Goal: Information Seeking & Learning: Find contact information

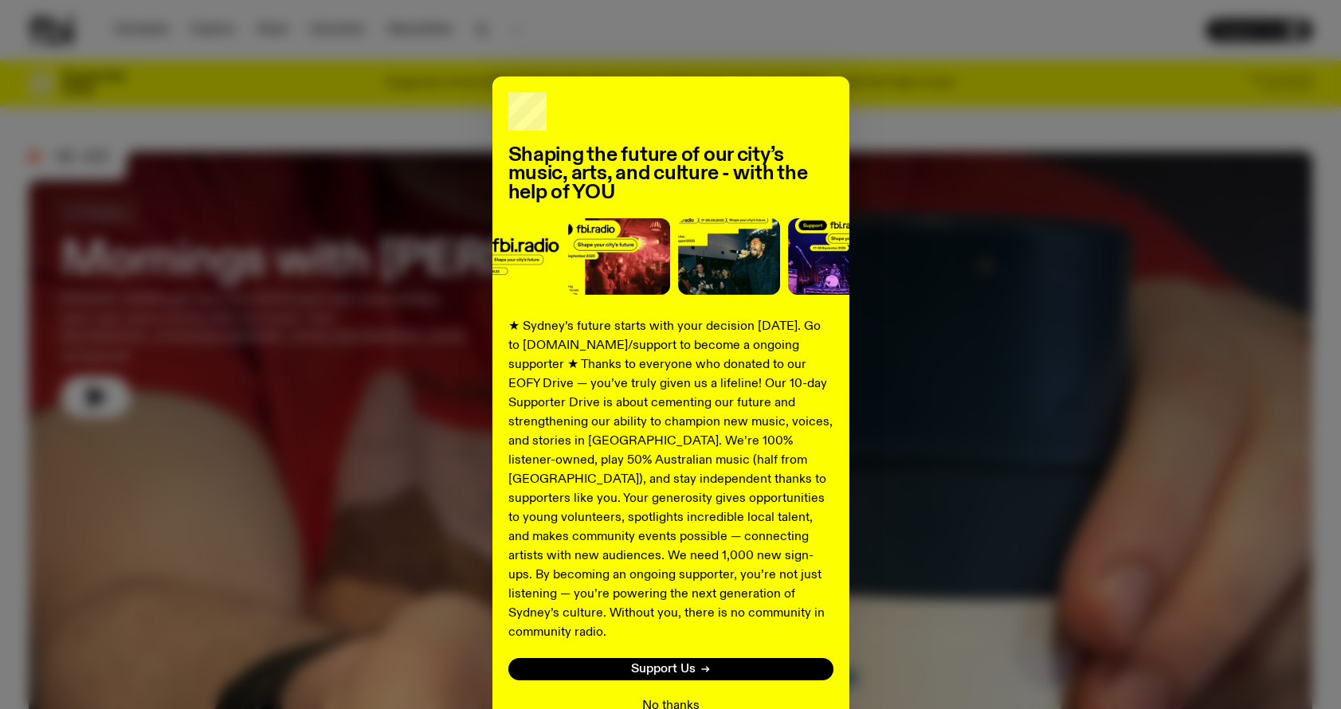
click at [665, 697] on button "No thanks" at bounding box center [670, 706] width 57 height 19
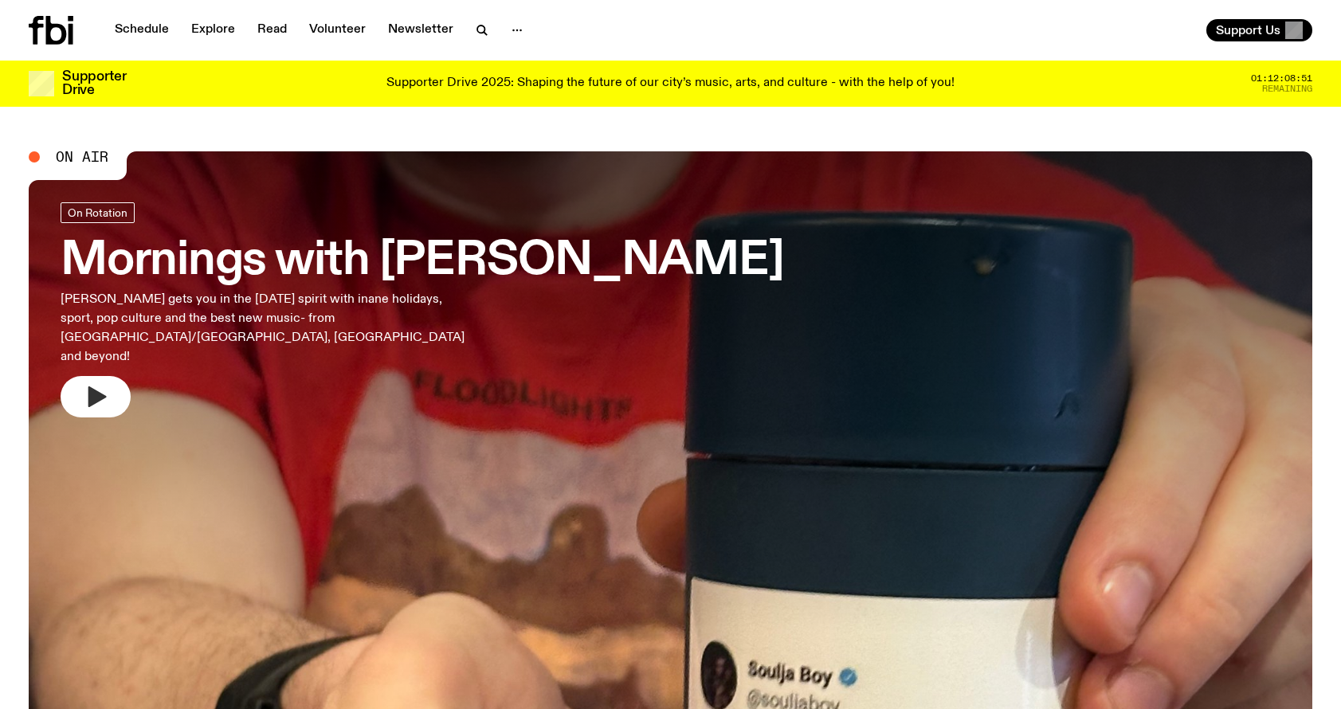
click at [92, 387] on icon "button" at bounding box center [97, 397] width 18 height 21
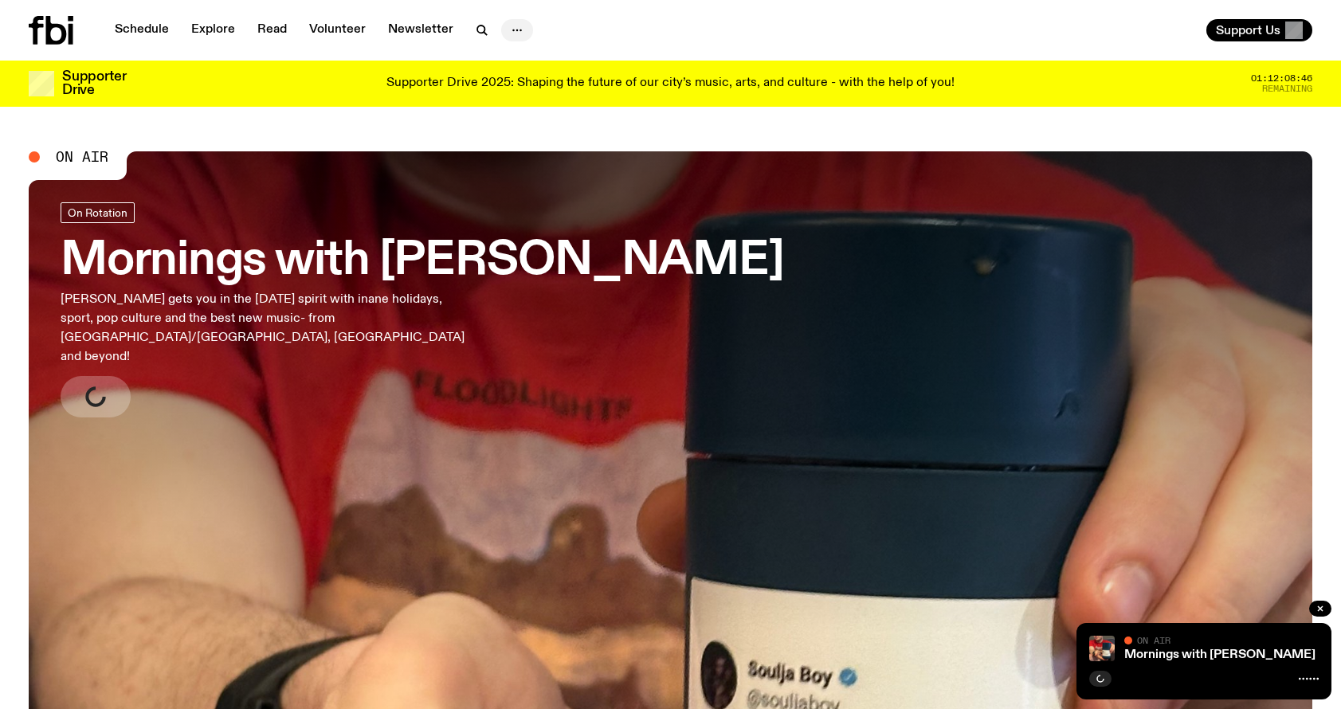
click at [516, 29] on icon "button" at bounding box center [517, 30] width 19 height 19
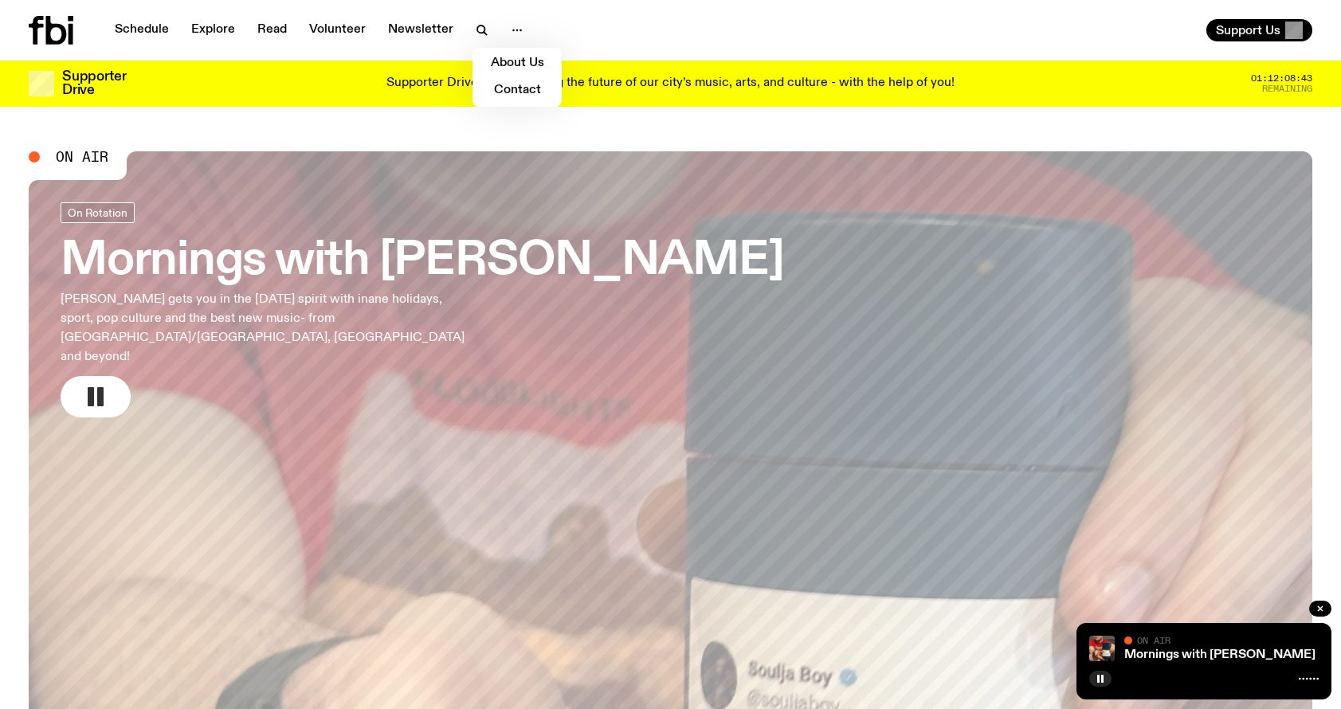
click at [54, 31] on icon at bounding box center [51, 30] width 45 height 29
click at [60, 36] on icon at bounding box center [51, 30] width 45 height 29
click at [337, 30] on link "Volunteer" at bounding box center [338, 30] width 76 height 22
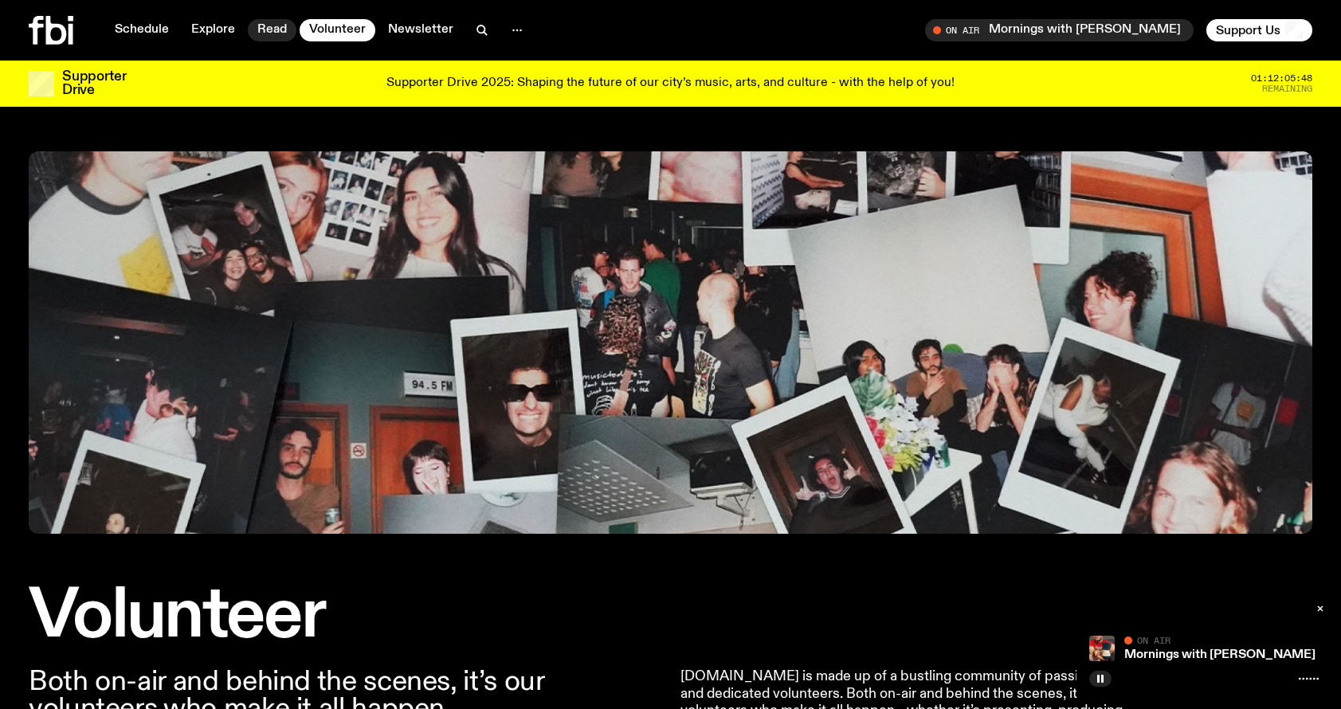
click at [268, 28] on link "Read" at bounding box center [272, 30] width 49 height 22
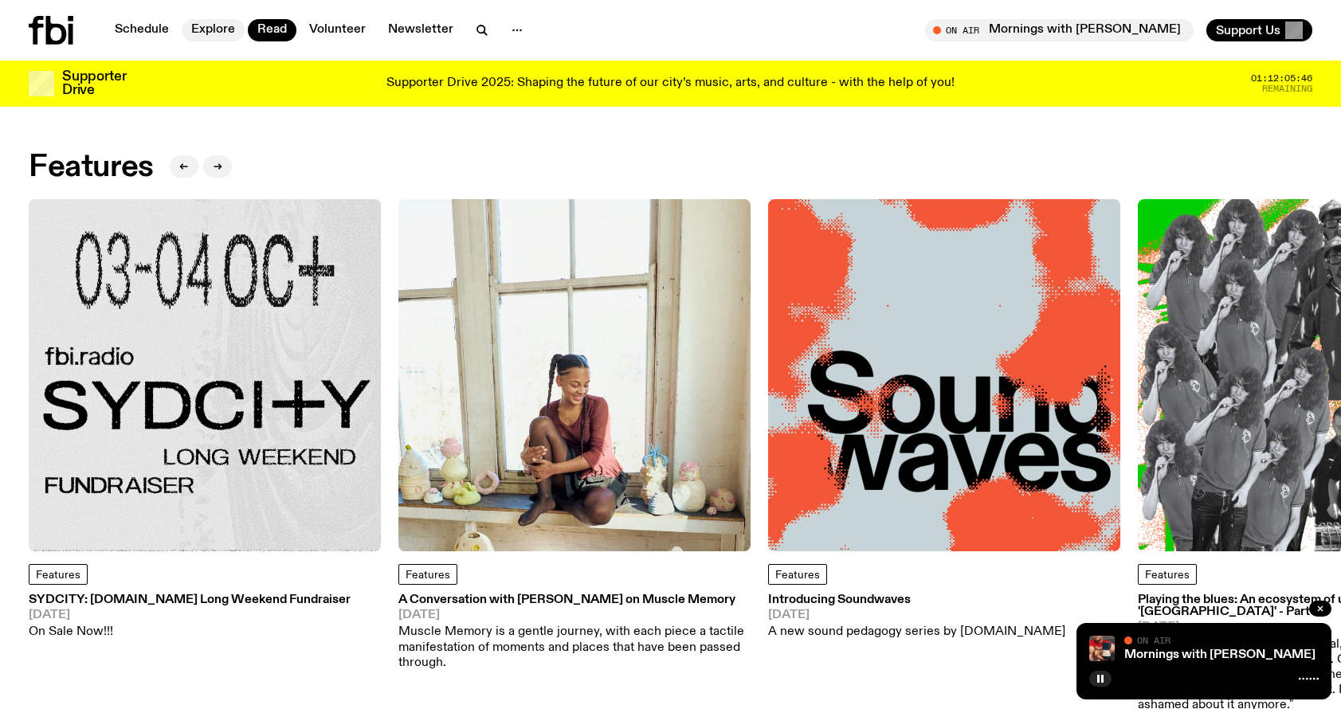
click at [198, 31] on link "Explore" at bounding box center [213, 30] width 63 height 22
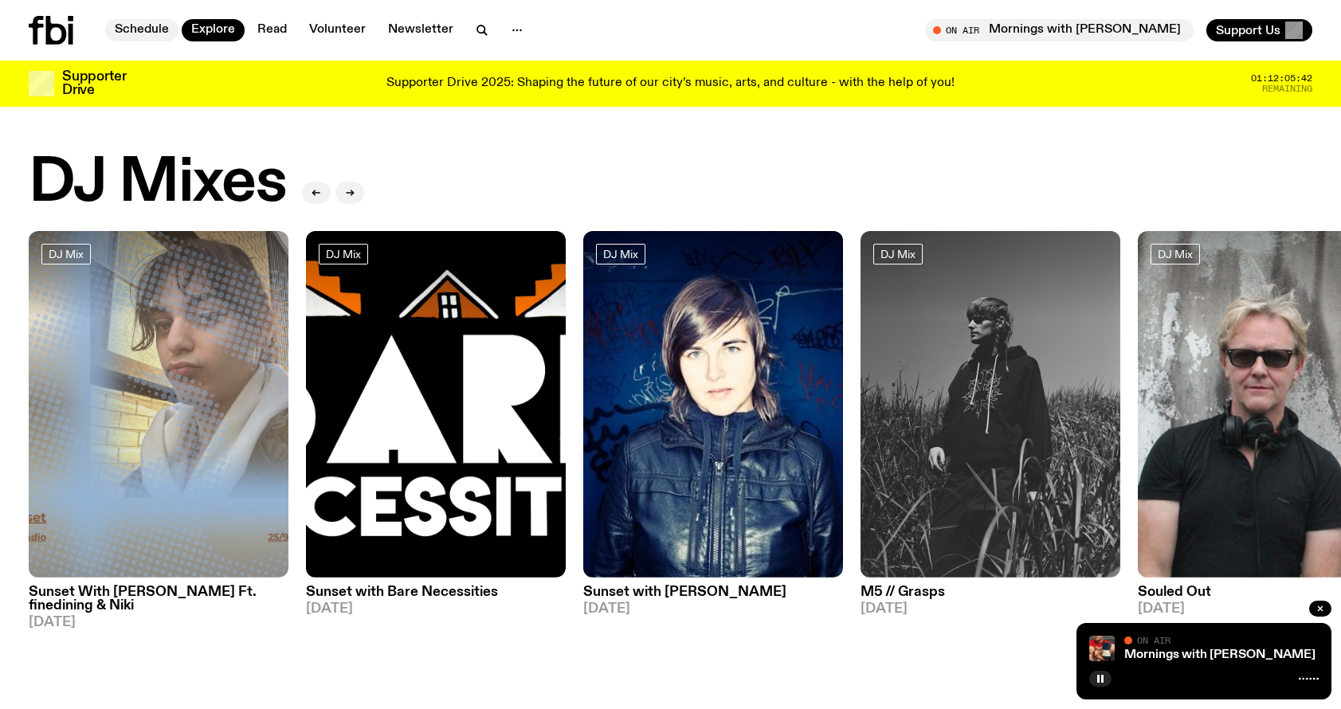
click at [133, 24] on link "Schedule" at bounding box center [141, 30] width 73 height 22
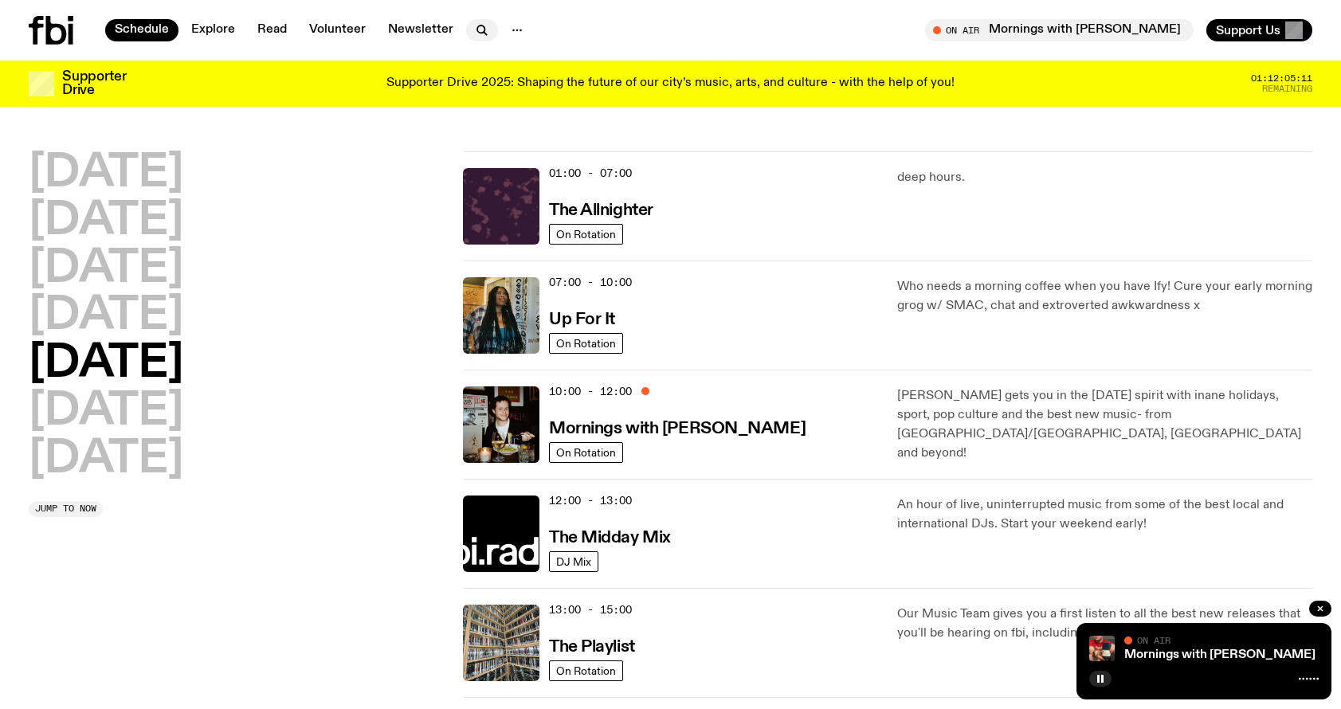
click at [479, 29] on icon "button" at bounding box center [482, 30] width 19 height 19
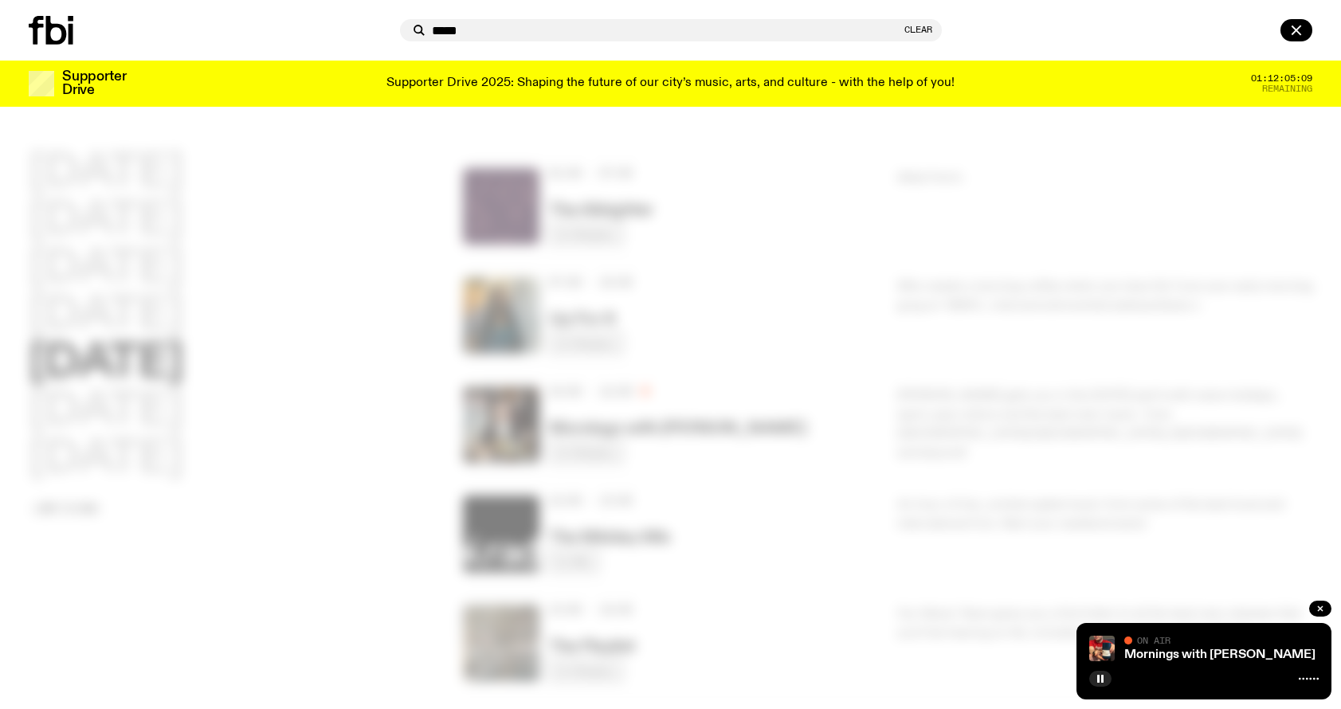
type input "*****"
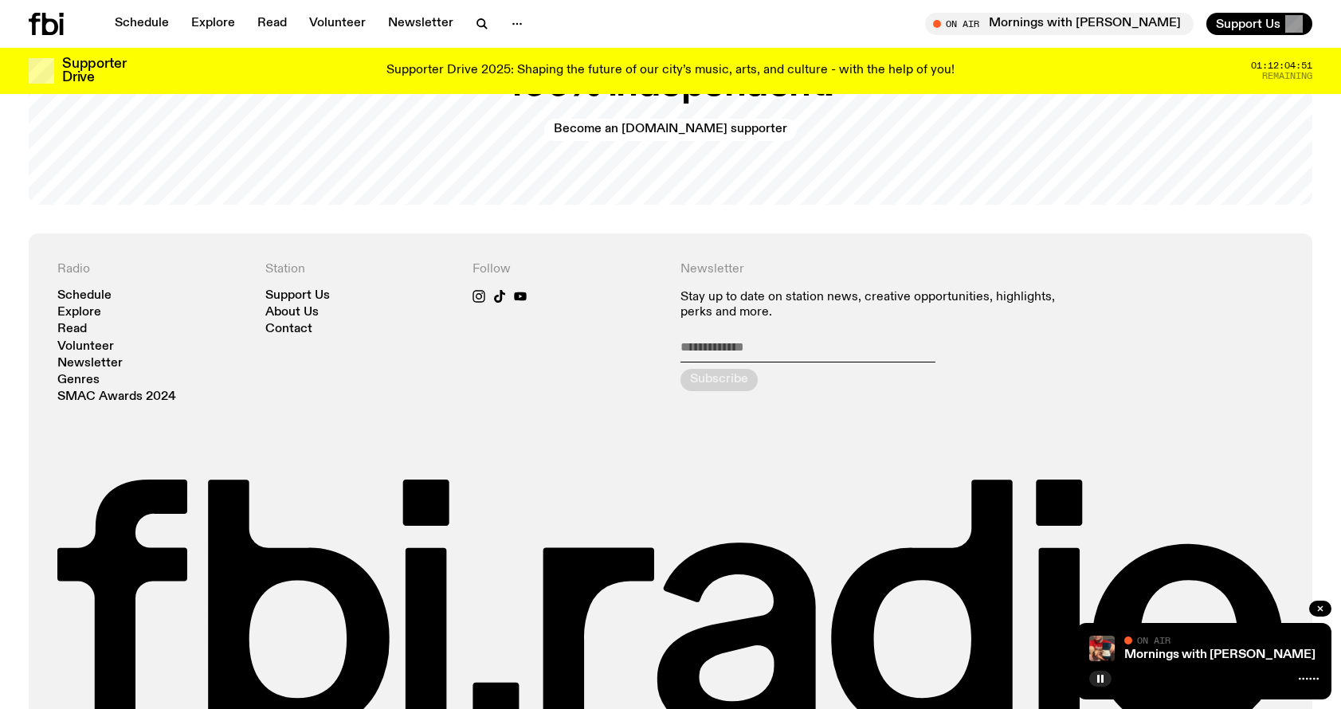
scroll to position [3560, 0]
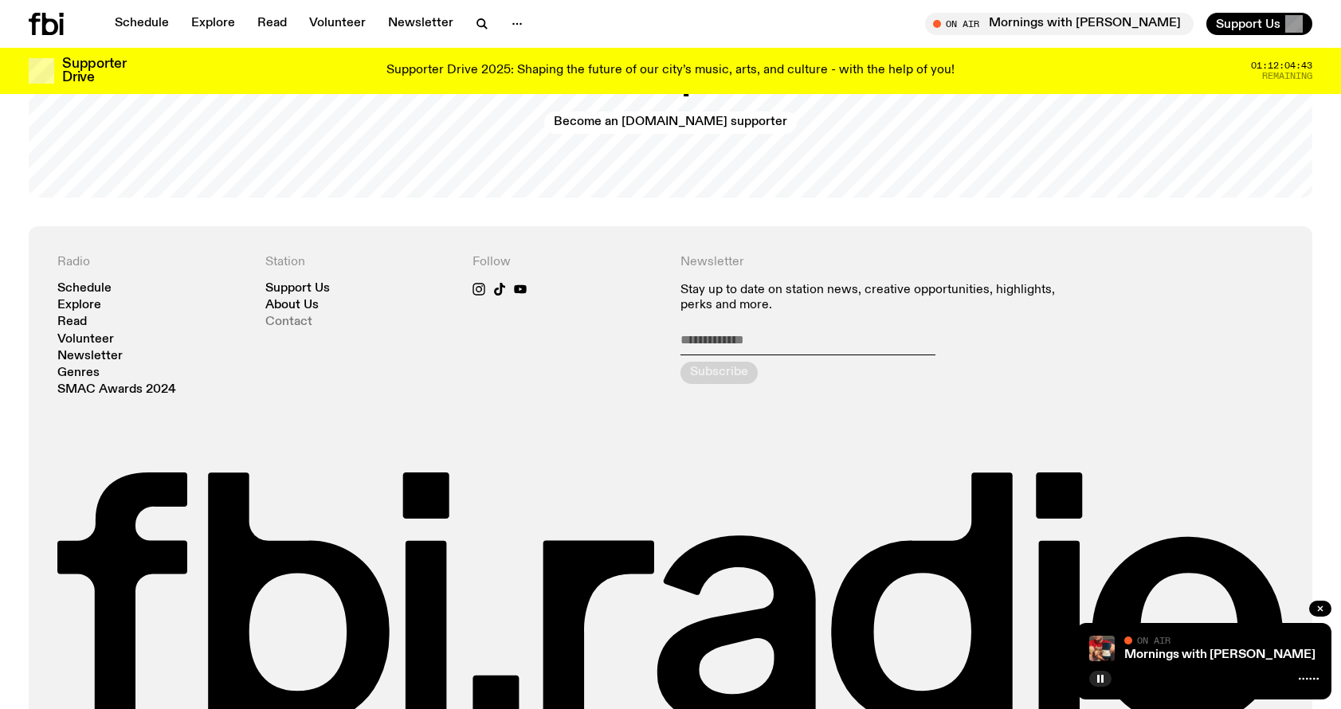
click at [288, 316] on link "Contact" at bounding box center [288, 322] width 47 height 12
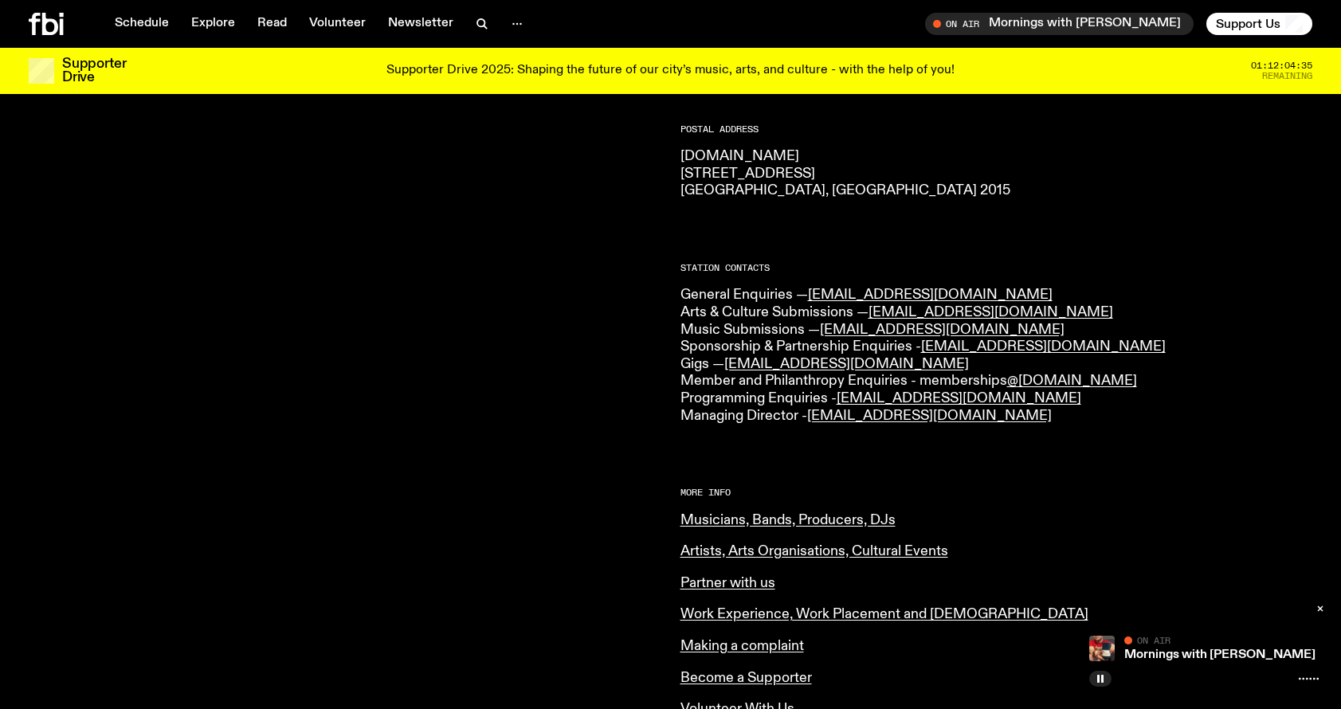
scroll to position [269, 0]
click at [905, 325] on link "[EMAIL_ADDRESS][DOMAIN_NAME]" at bounding box center [942, 328] width 245 height 14
click at [1103, 679] on rect "button" at bounding box center [1102, 679] width 2 height 8
click at [1319, 607] on icon "button" at bounding box center [1320, 609] width 5 height 5
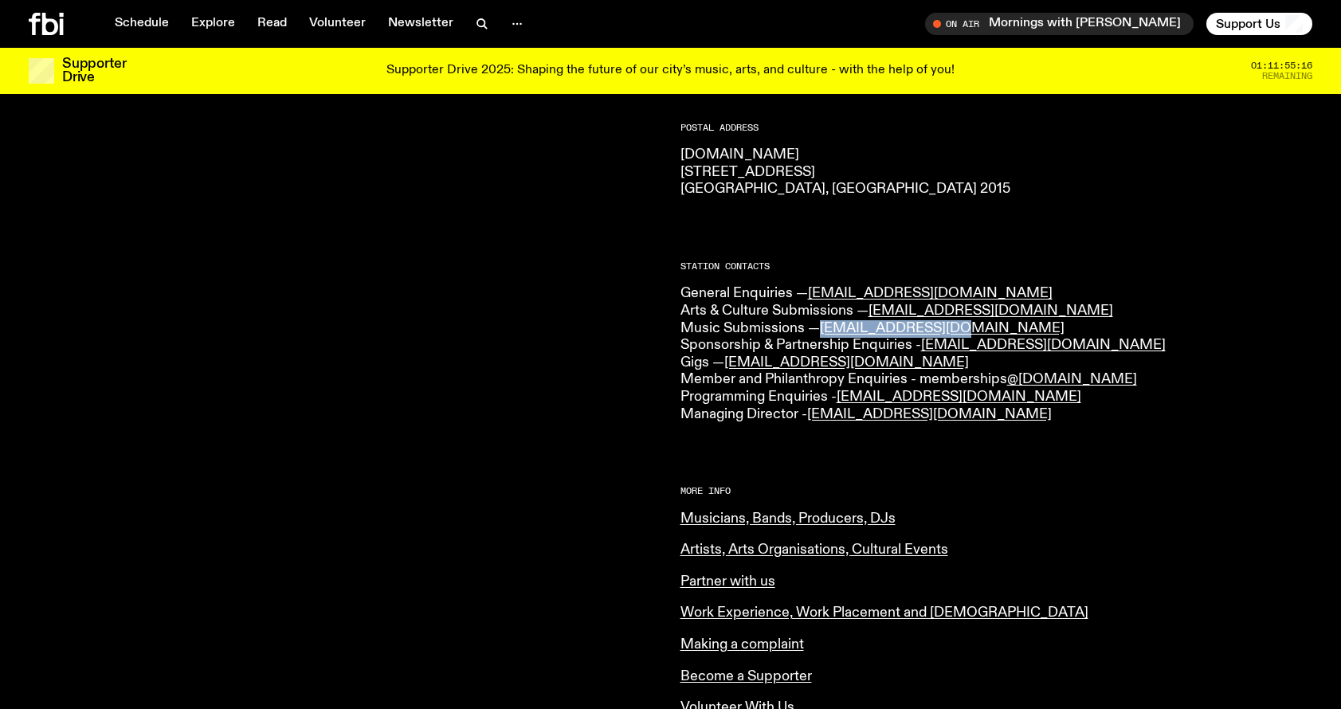
drag, startPoint x: 820, startPoint y: 323, endPoint x: 951, endPoint y: 324, distance: 130.7
click at [951, 324] on p "General Enquiries — [EMAIL_ADDRESS][DOMAIN_NAME] Arts & Culture Submissions — […" at bounding box center [997, 354] width 633 height 138
copy p "[EMAIL_ADDRESS][DOMAIN_NAME]"
